Goal: Information Seeking & Learning: Learn about a topic

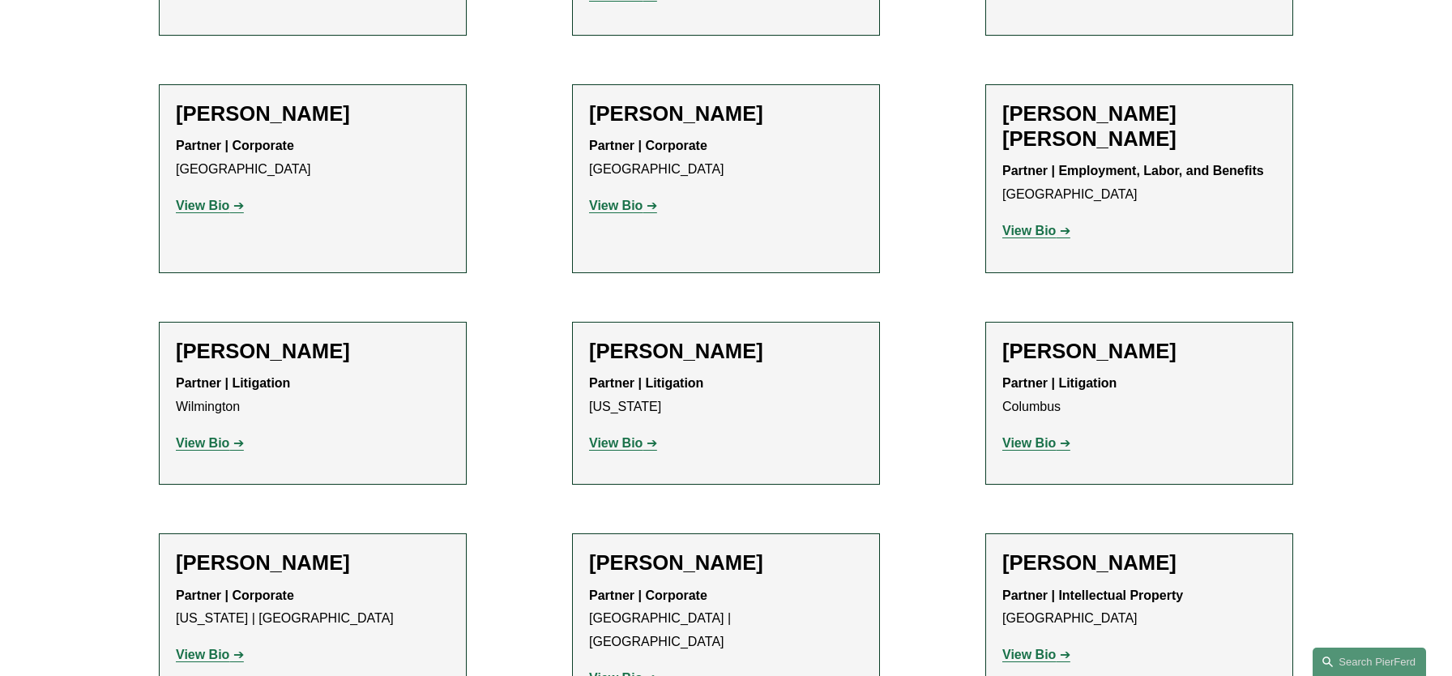
scroll to position [3429, 0]
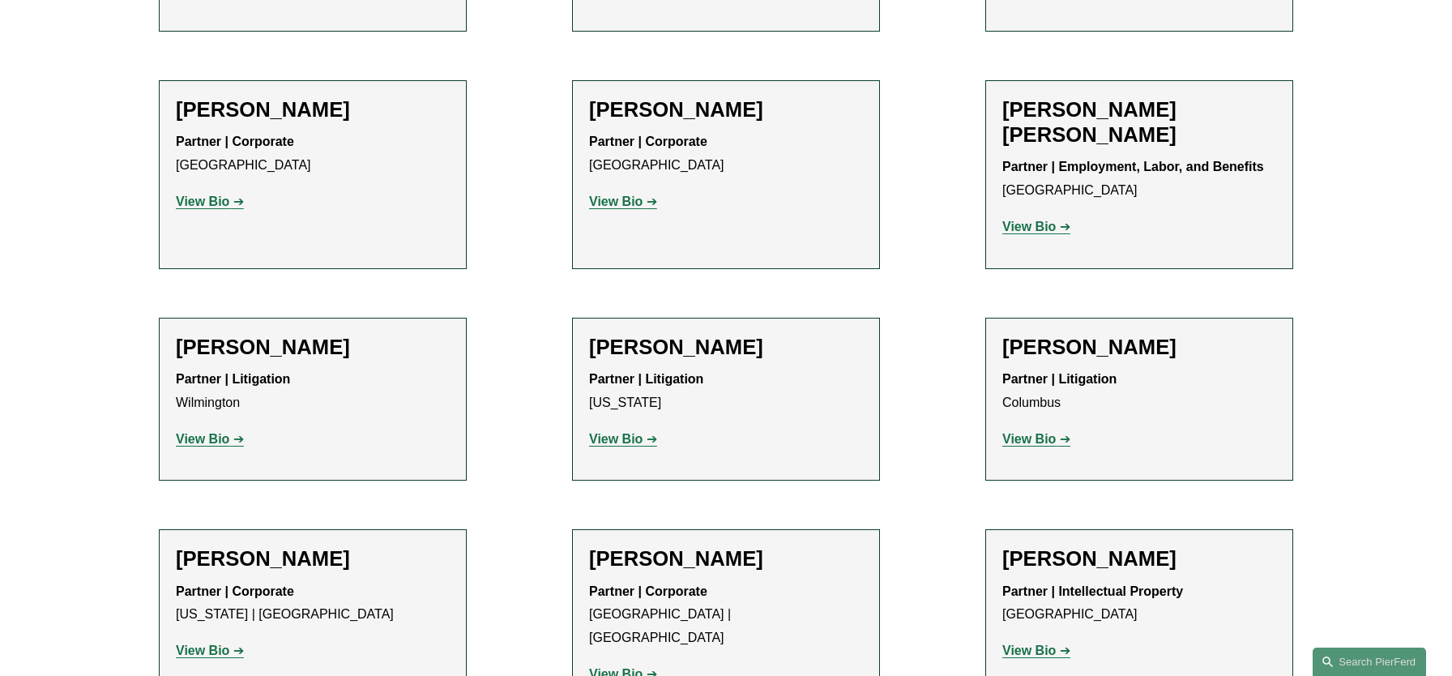
click at [1023, 643] on strong "View Bio" at bounding box center [1028, 650] width 53 height 14
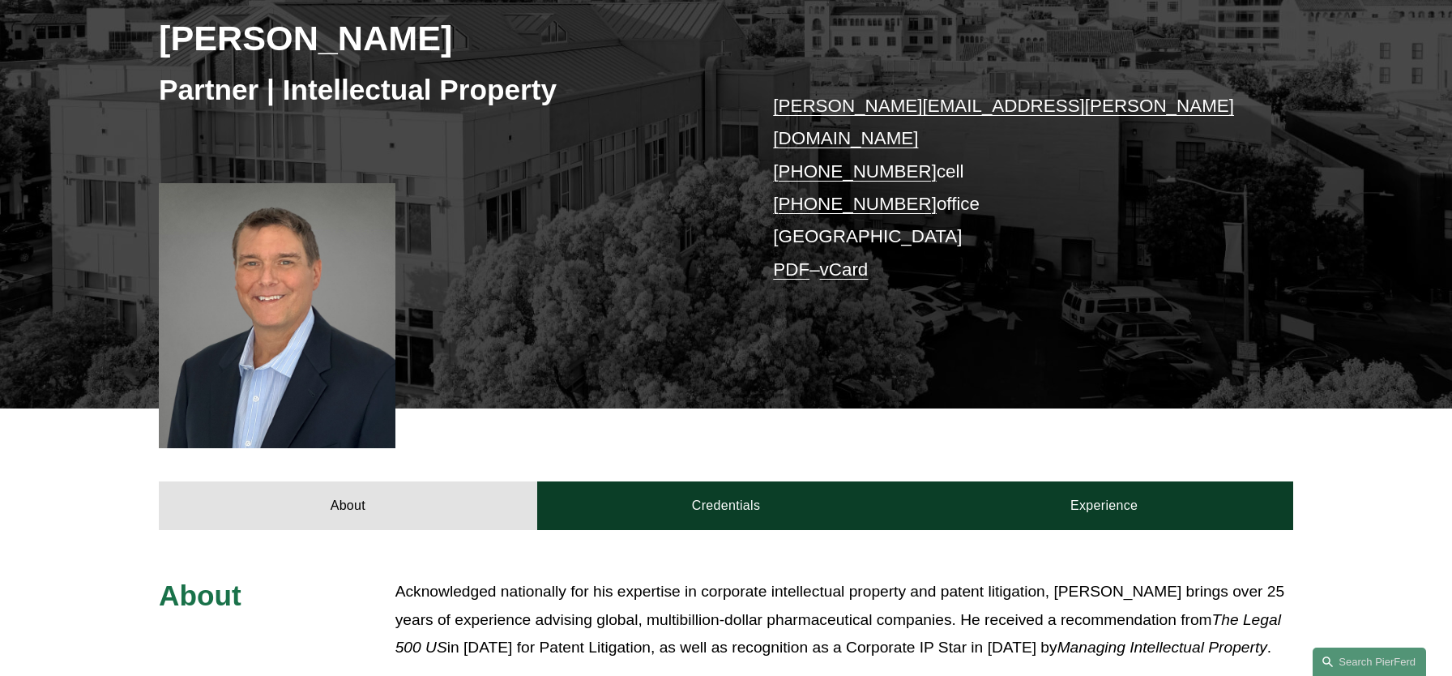
scroll to position [271, 0]
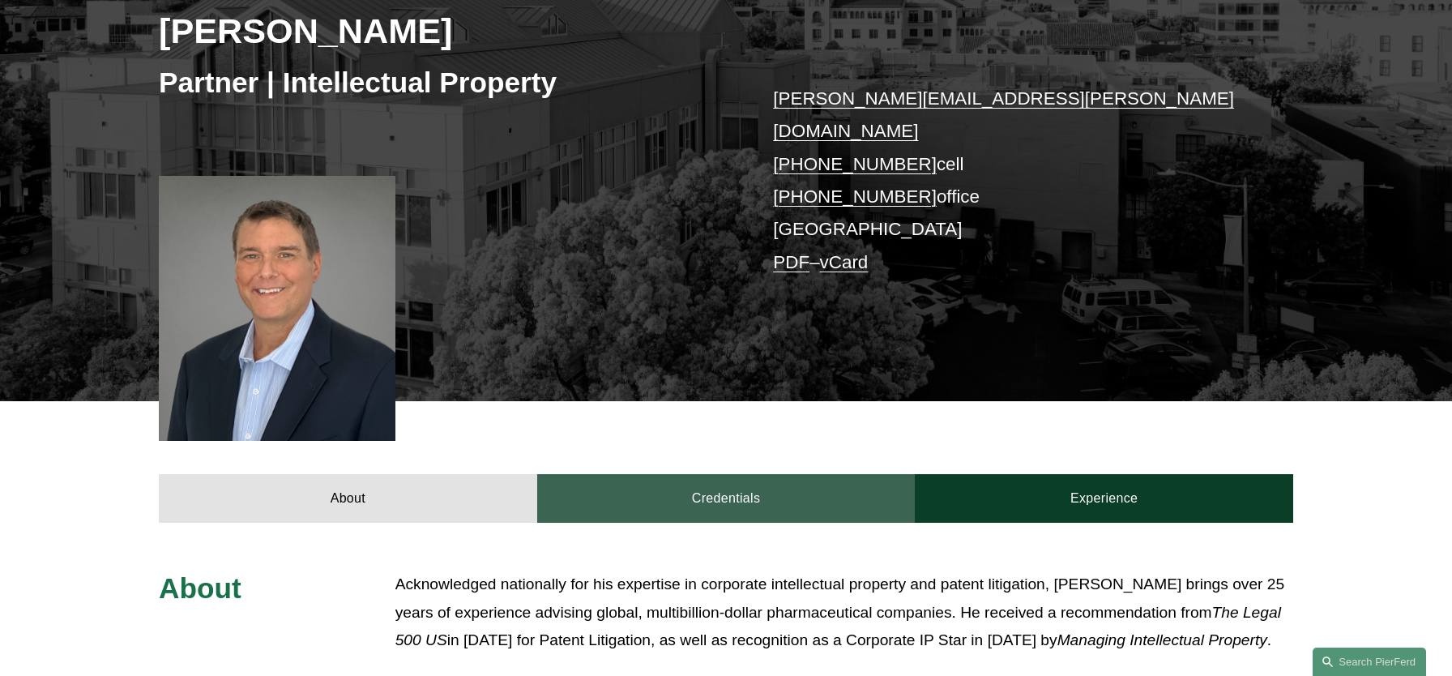
click at [707, 474] on link "Credentials" at bounding box center [726, 498] width 378 height 49
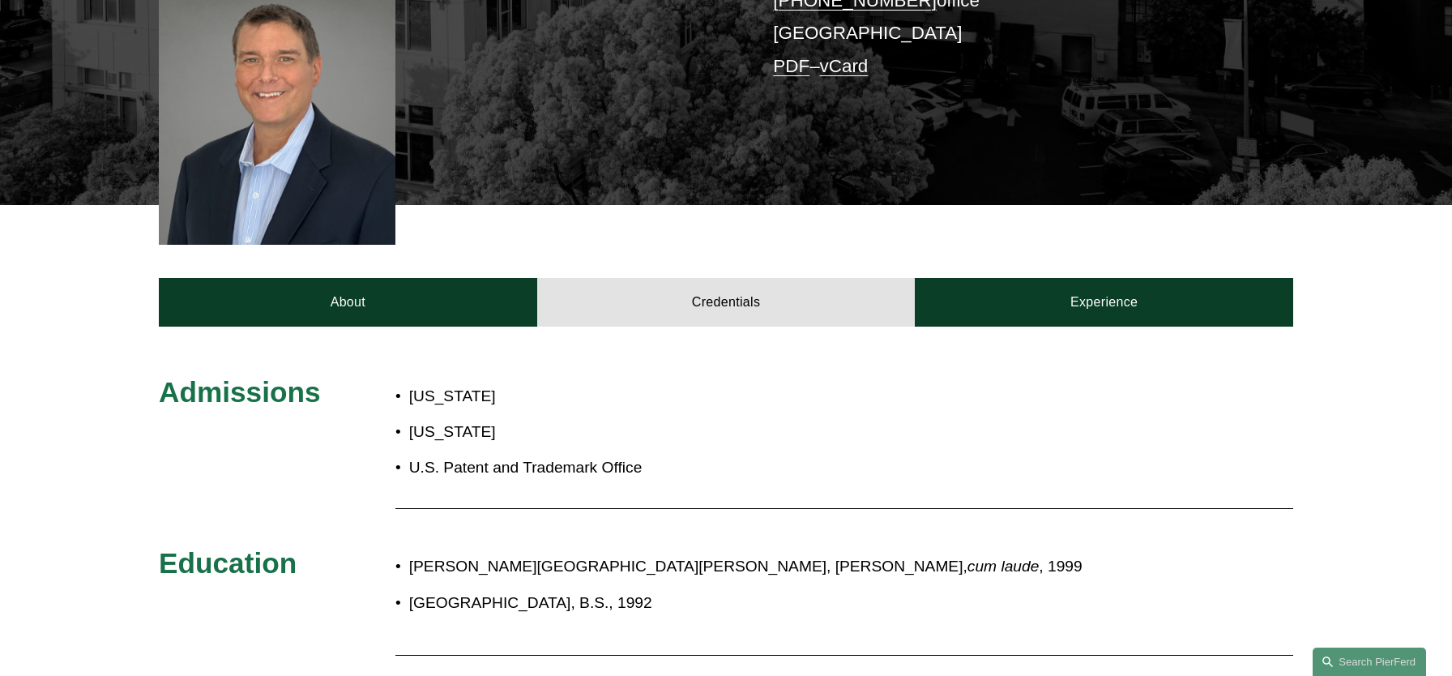
scroll to position [468, 0]
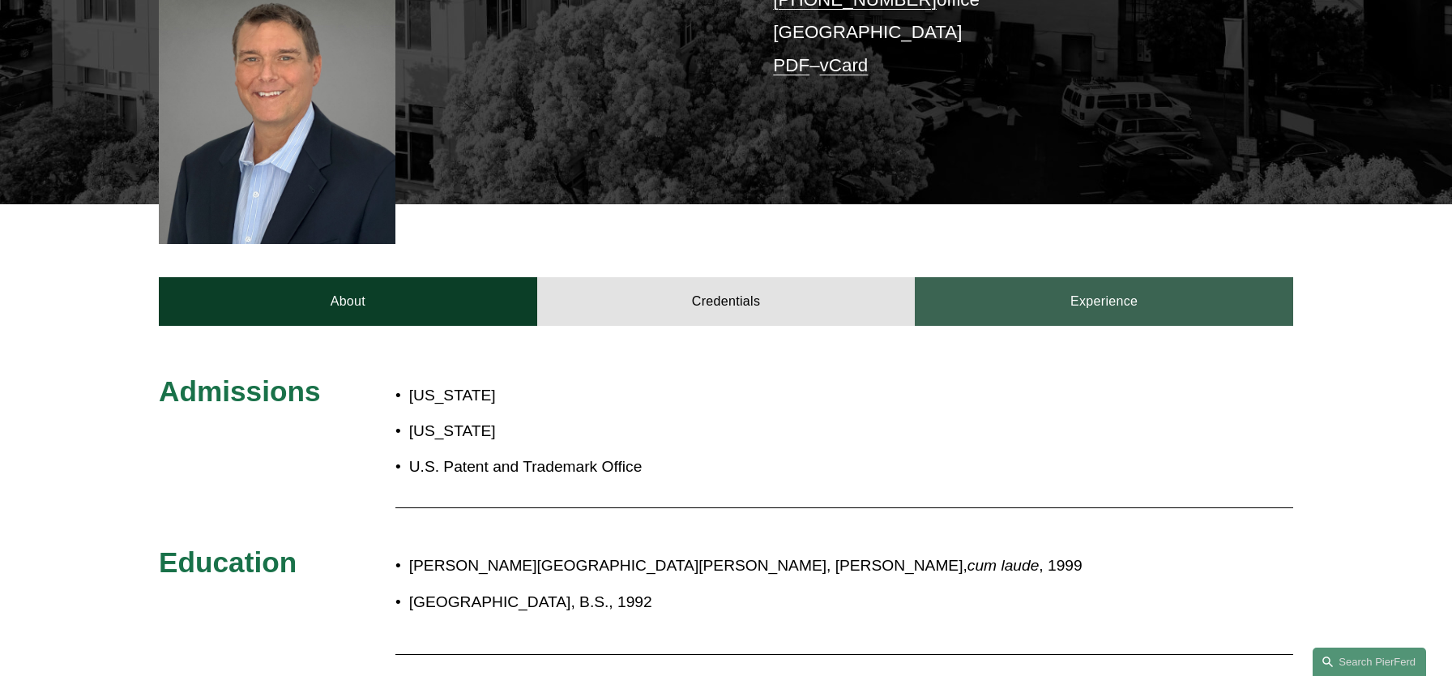
click at [1077, 286] on link "Experience" at bounding box center [1104, 301] width 378 height 49
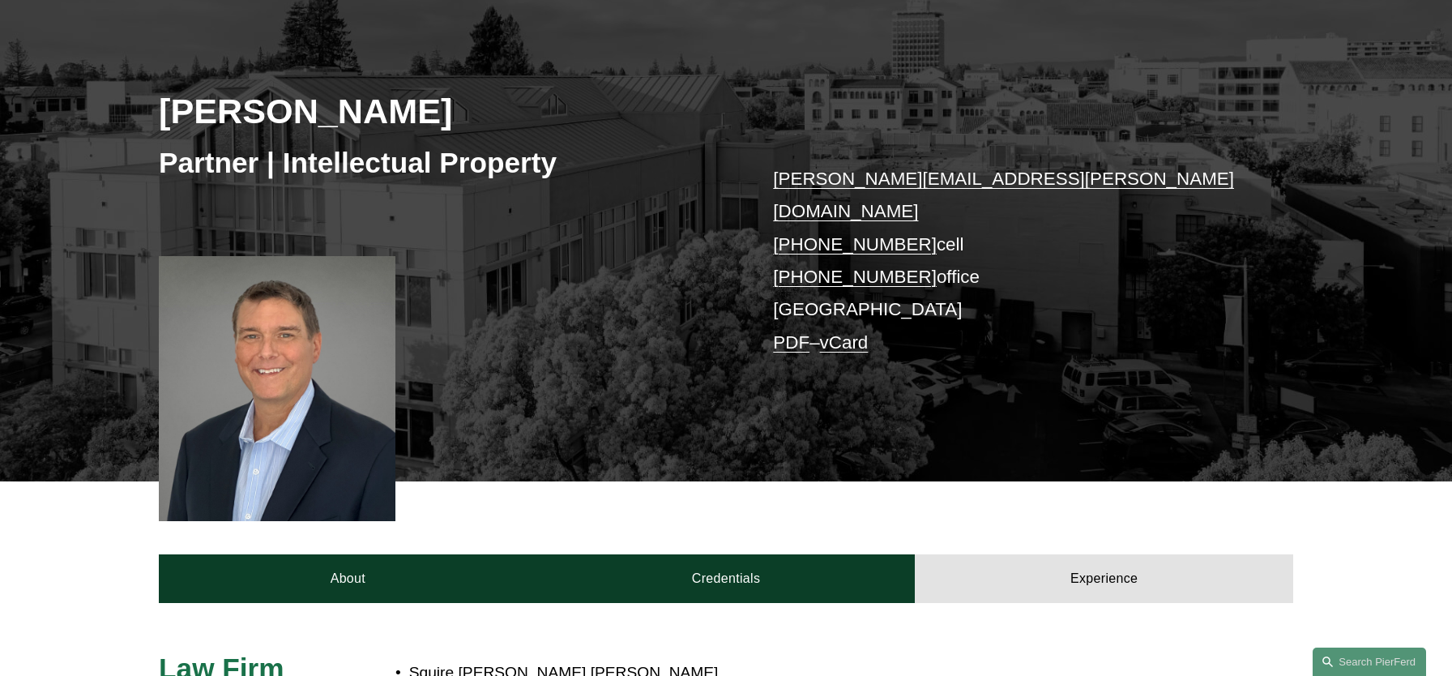
scroll to position [189, 0]
